Goal: Task Accomplishment & Management: Use online tool/utility

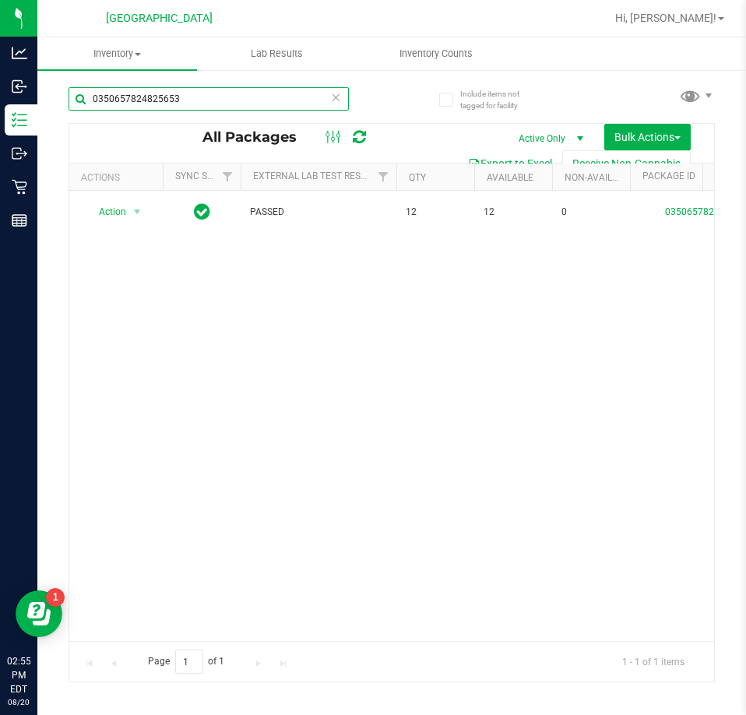
click at [227, 104] on input "0350657824825653" at bounding box center [209, 98] width 280 height 23
click at [225, 104] on input "0350657824825653" at bounding box center [209, 98] width 280 height 23
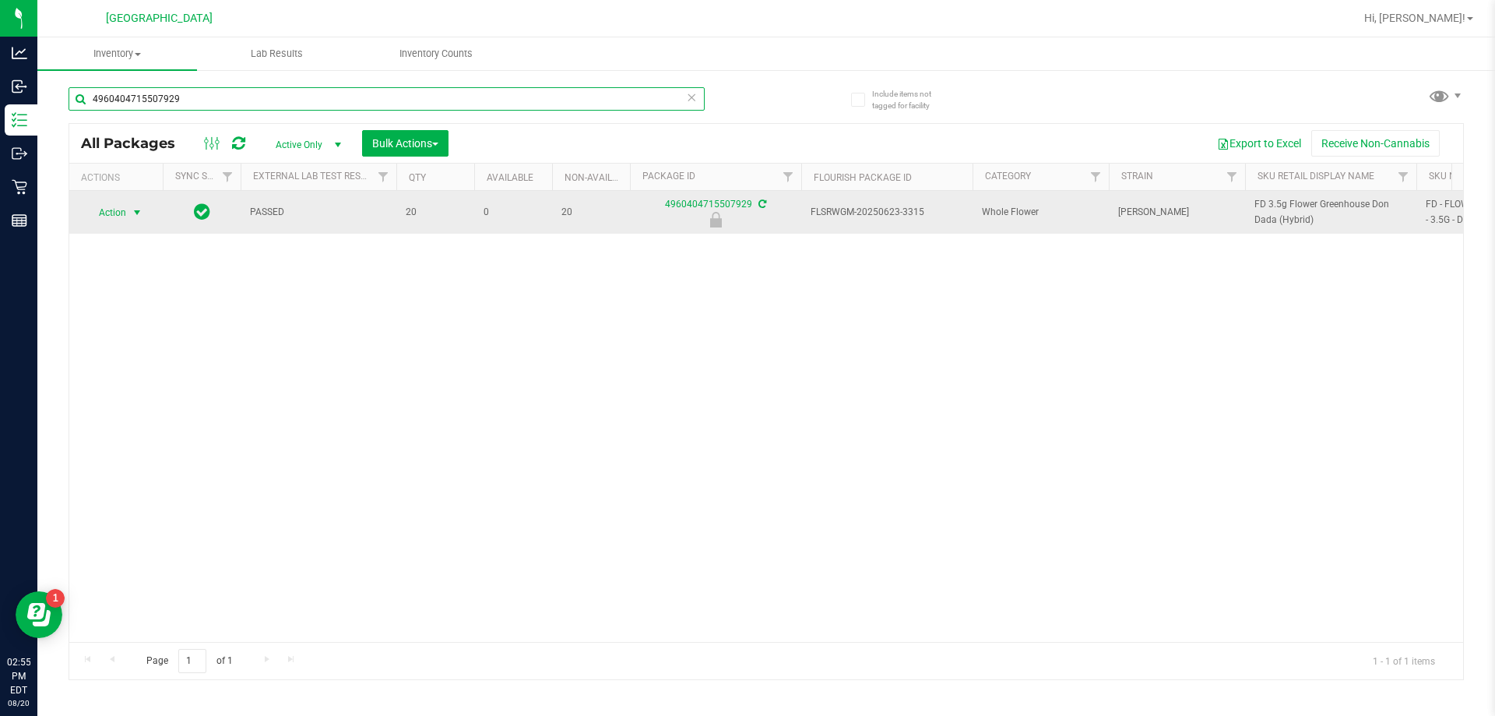
type input "4960404715507929"
click at [121, 210] on span "Action" at bounding box center [106, 213] width 42 height 22
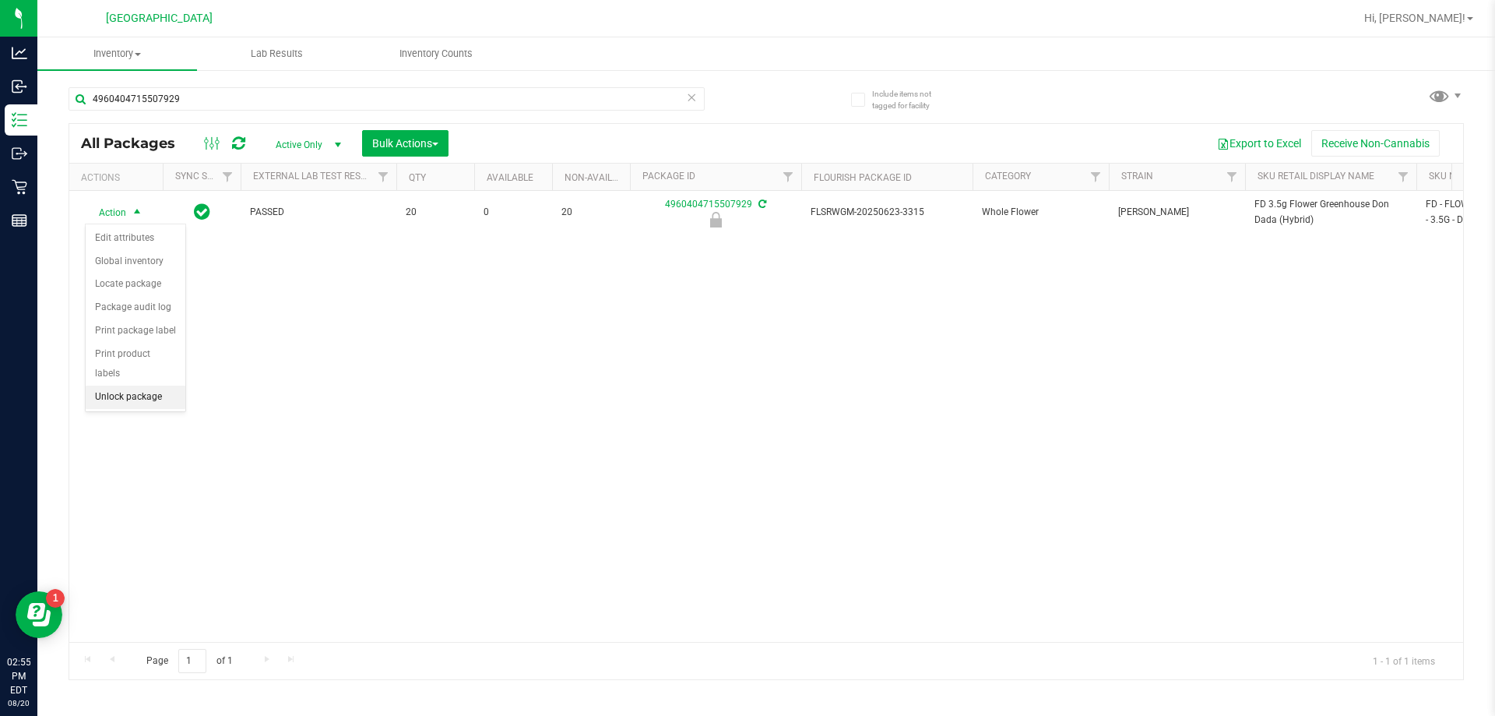
click at [129, 385] on li "Unlock package" at bounding box center [136, 396] width 100 height 23
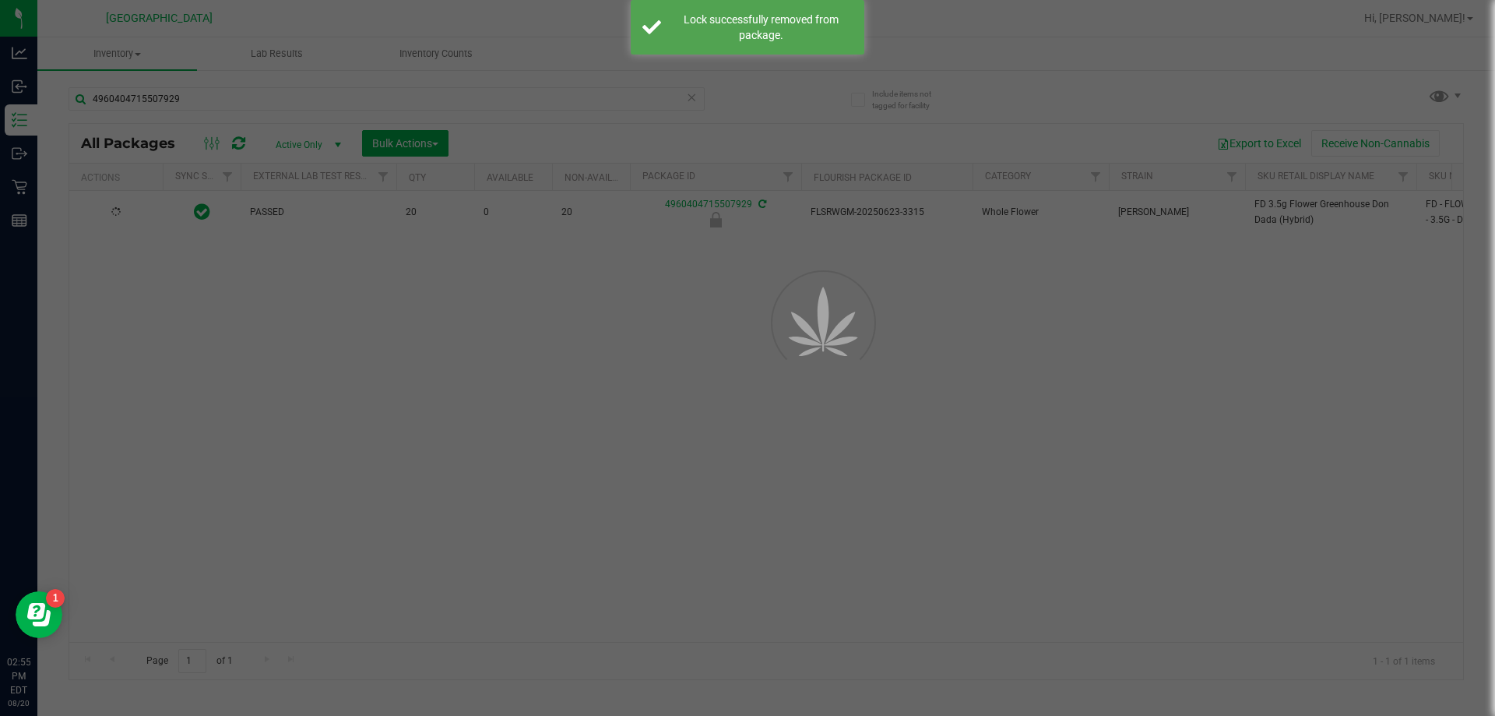
click at [745, 206] on div at bounding box center [747, 358] width 1495 height 716
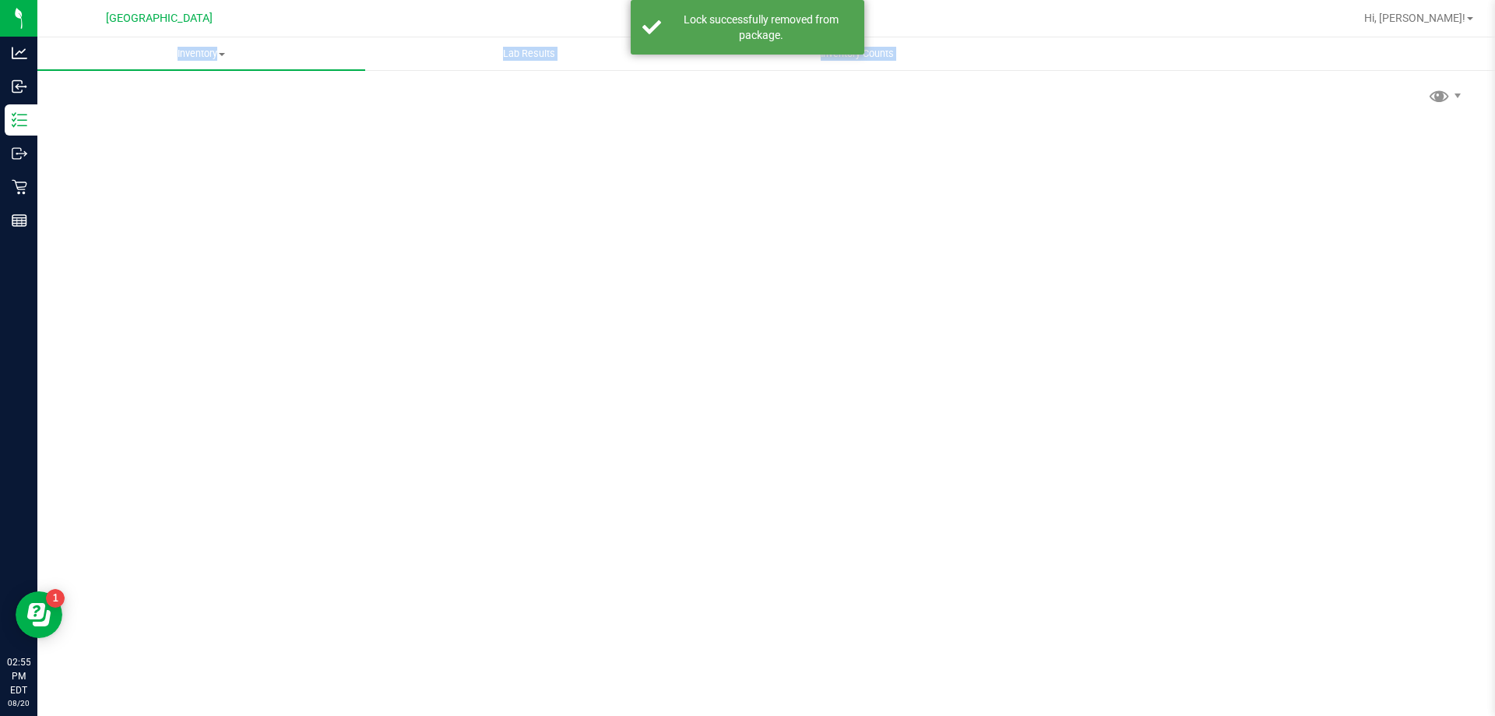
click at [745, 206] on div "Scan Packages 0" at bounding box center [767, 312] width 1396 height 456
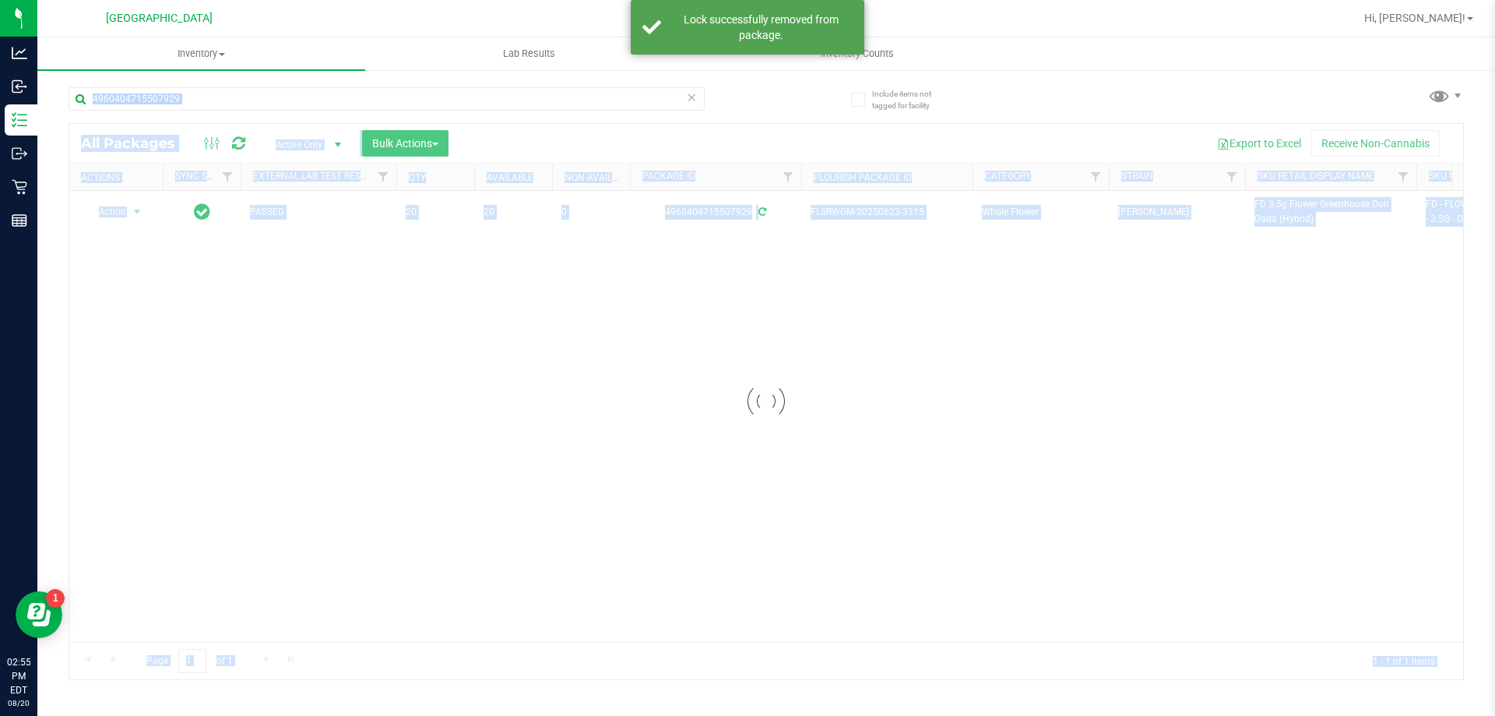
click at [745, 205] on div at bounding box center [766, 401] width 1394 height 555
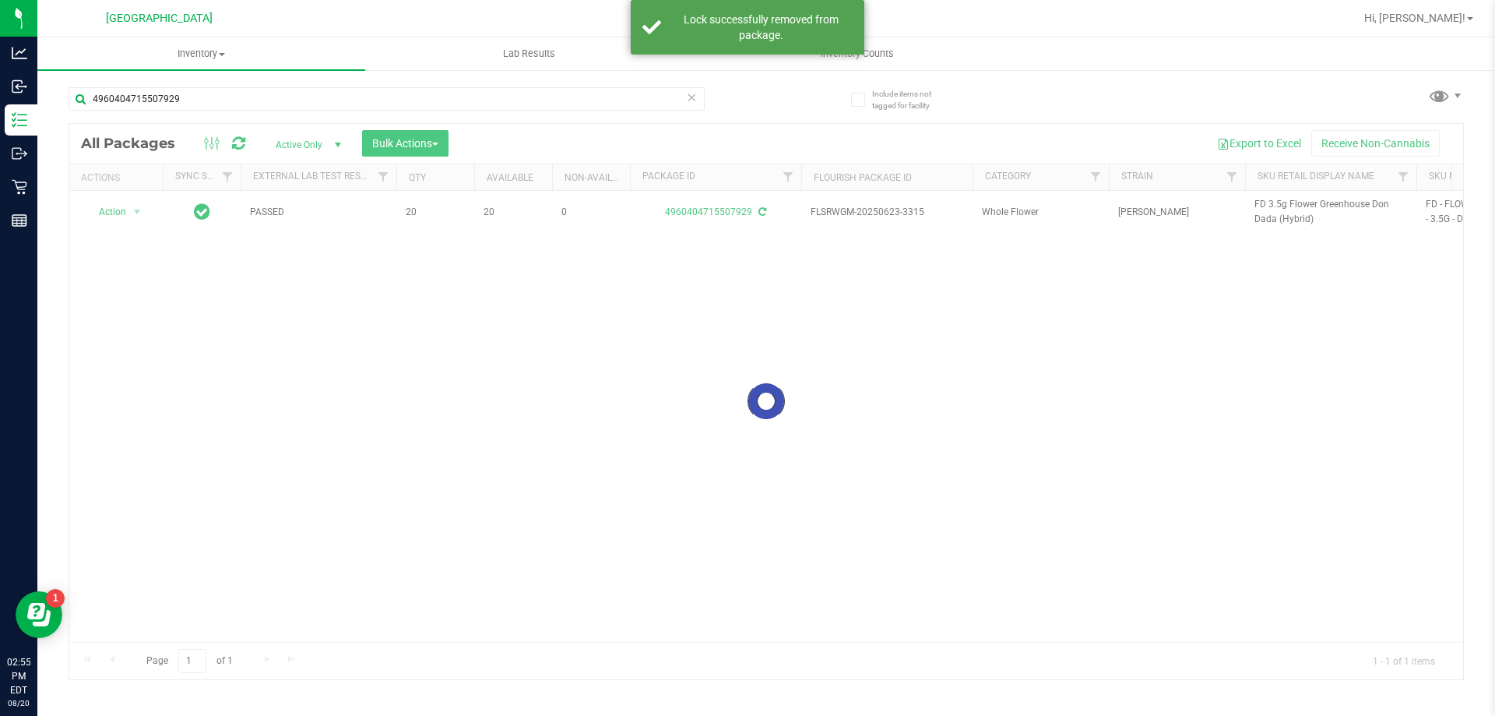
click at [745, 205] on div at bounding box center [766, 401] width 1394 height 555
click at [745, 205] on span "FD 3.5g Flower Greenhouse Don Dada (Hybrid)" at bounding box center [1331, 212] width 153 height 30
copy tr "FD 3.5g Flower Greenhouse Don Dada (Hybrid)"
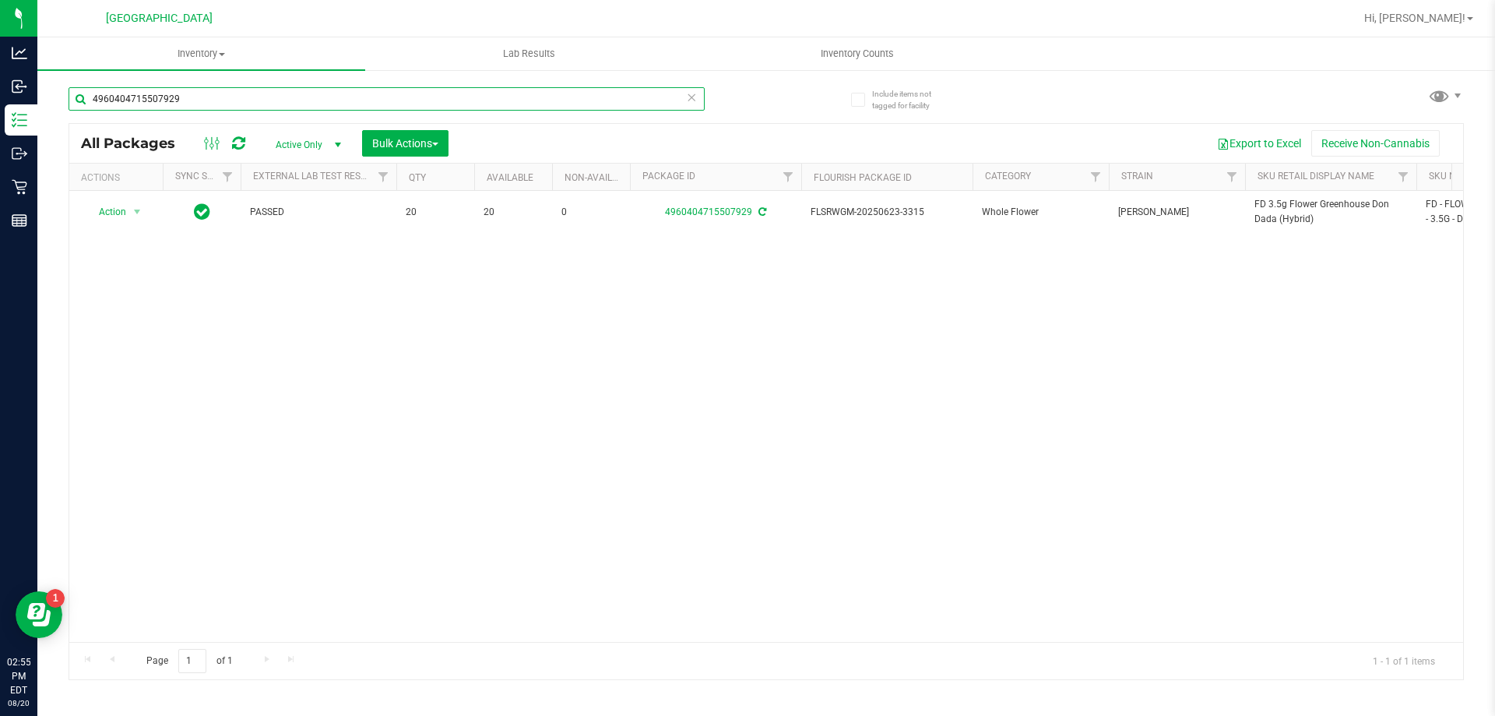
click at [368, 97] on input "4960404715507929" at bounding box center [387, 98] width 636 height 23
paste input "FD 3.5g Flower Greenhouse Don Dada (Hybrid)"
type input "FD 3.5g Flower Greenhouse Don Dada (Hybrid)"
